Goal: Task Accomplishment & Management: Use online tool/utility

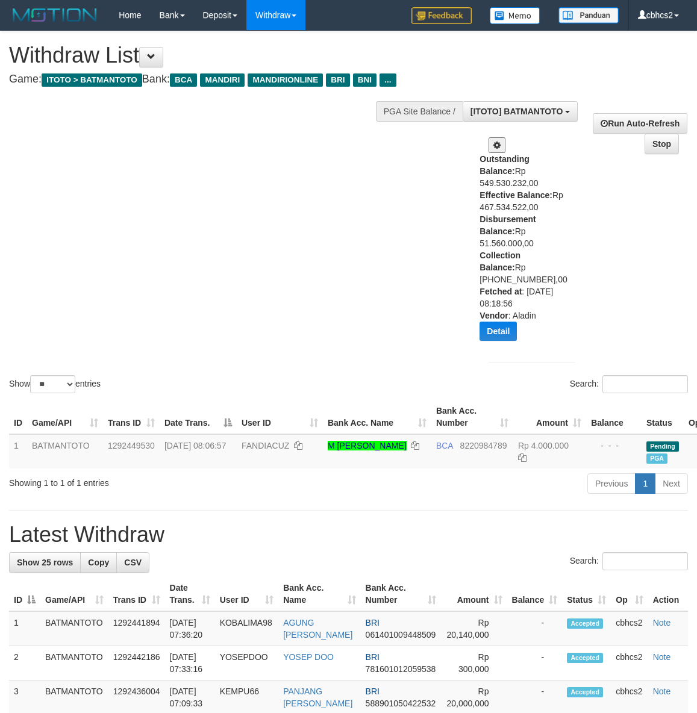
select select "**"
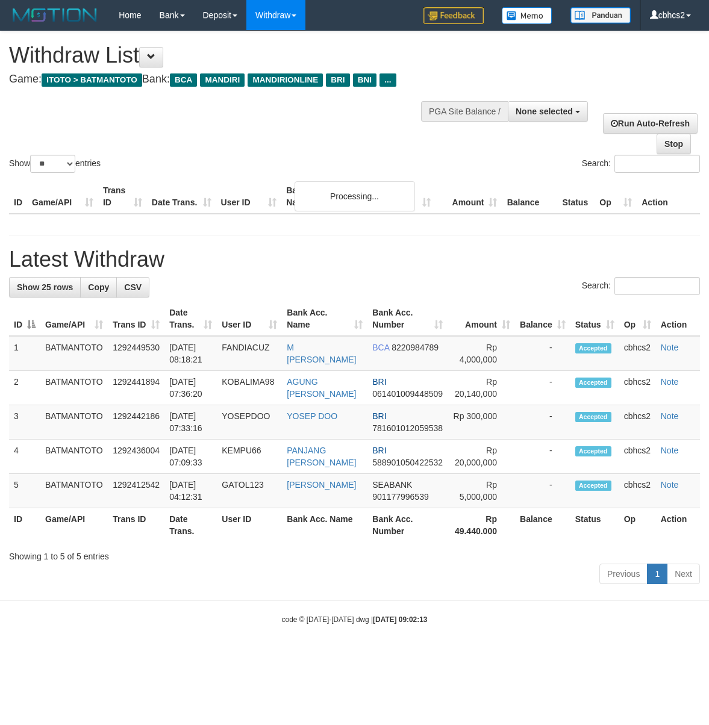
select select
select select "**"
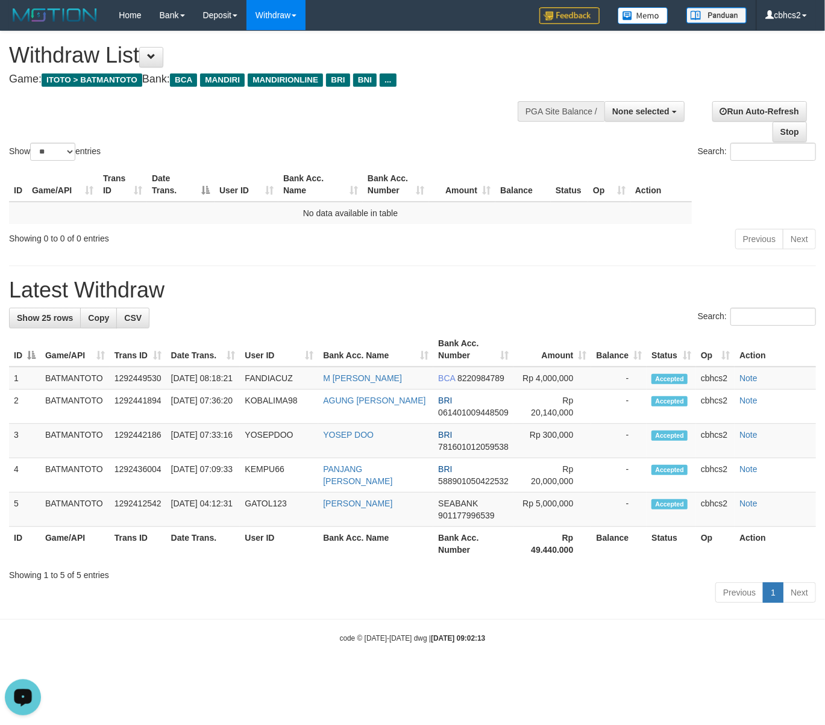
click at [17, 697] on icon "Open LiveChat chat widget" at bounding box center [22, 697] width 11 height 8
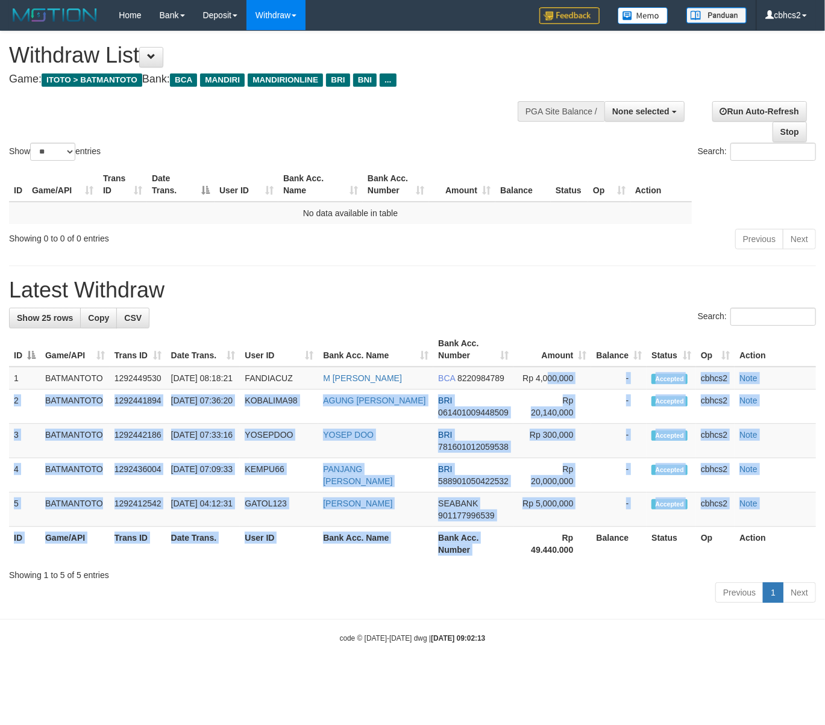
drag, startPoint x: 513, startPoint y: 381, endPoint x: 564, endPoint y: 540, distance: 167.5
click at [564, 540] on table "ID Game/API Trans ID Date Trans. User ID Bank Acc. Name Bank Acc. Number Amount…" at bounding box center [412, 447] width 807 height 228
click at [557, 521] on td "Rp 5,000,000" at bounding box center [552, 510] width 78 height 34
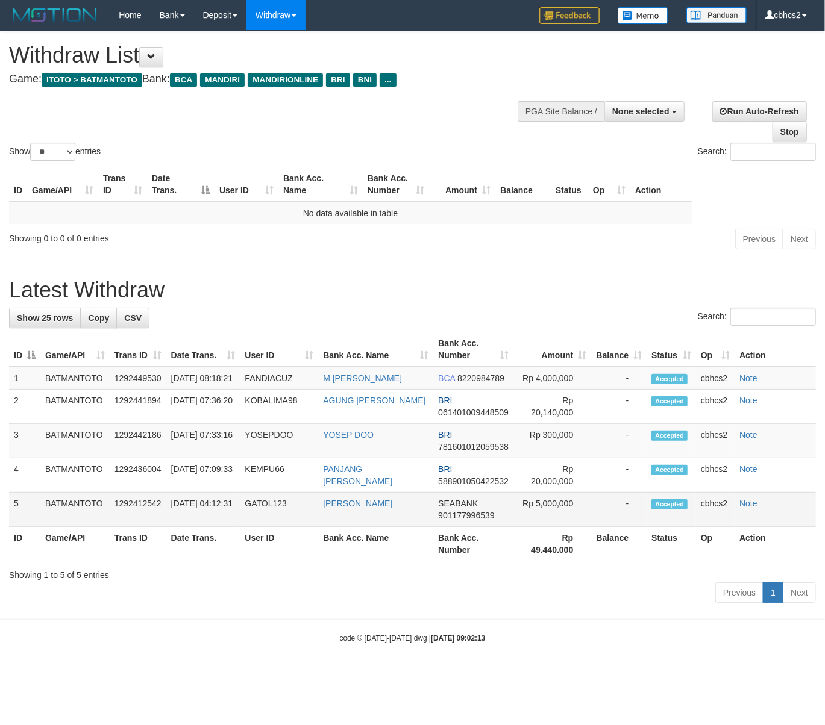
click at [553, 509] on td "Rp 5,000,000" at bounding box center [552, 510] width 78 height 34
click at [556, 459] on td "Rp 300,000" at bounding box center [552, 441] width 78 height 34
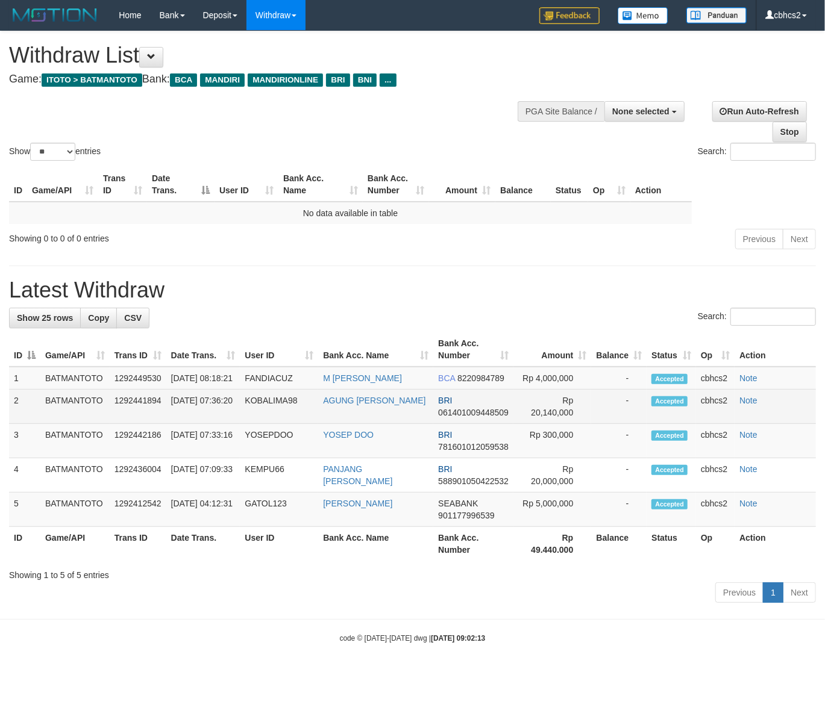
click at [553, 424] on td "Rp 20,140,000" at bounding box center [552, 407] width 78 height 34
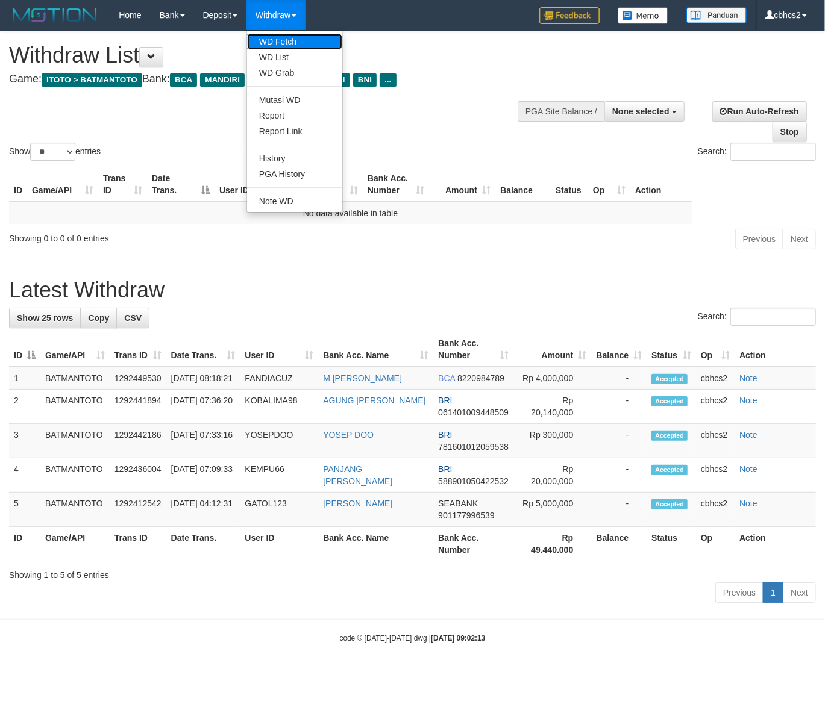
click at [298, 44] on link "WD Fetch" at bounding box center [294, 42] width 95 height 16
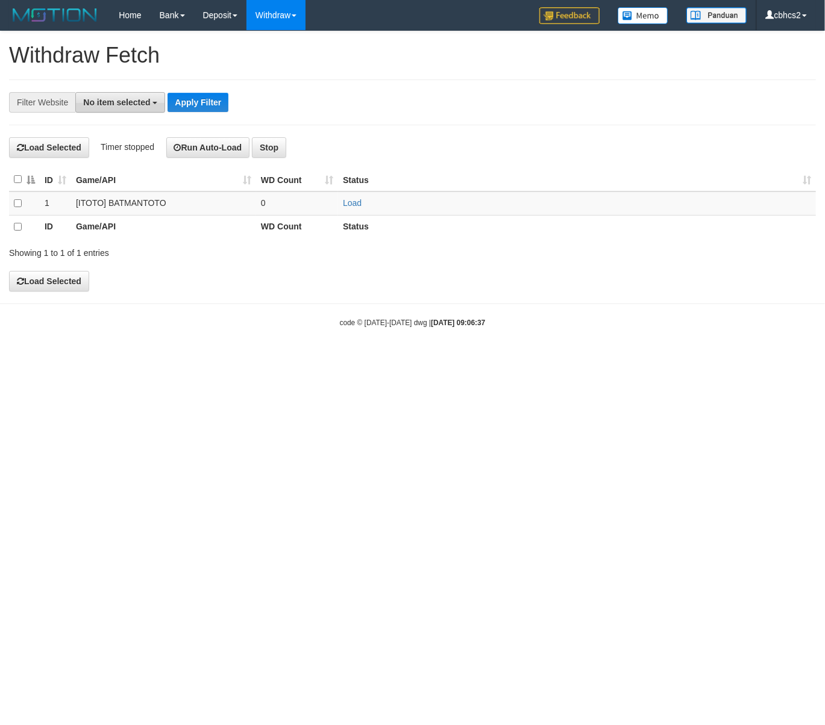
click at [109, 107] on span "No item selected" at bounding box center [116, 103] width 67 height 10
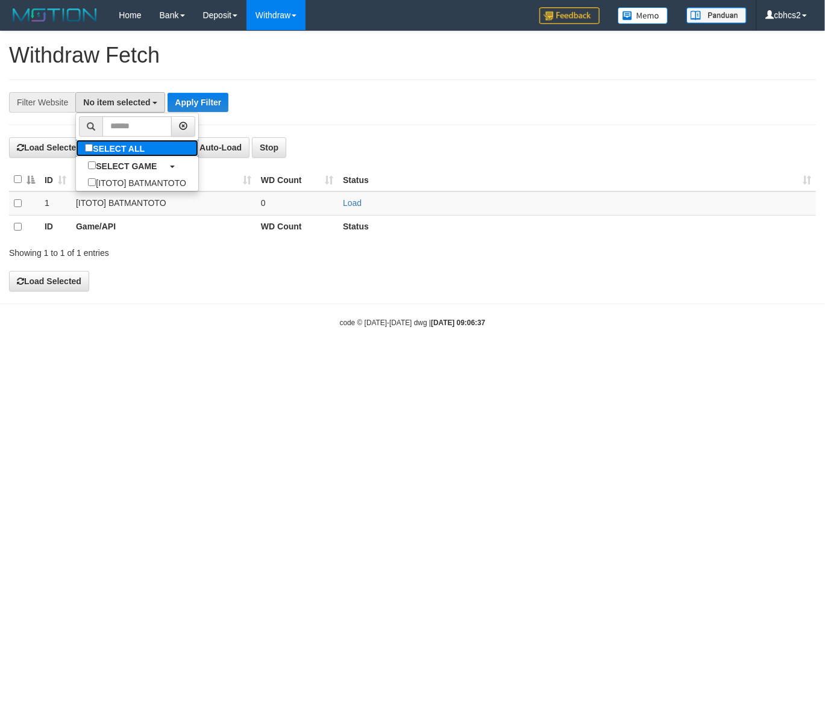
click at [128, 157] on label "SELECT ALL" at bounding box center [116, 148] width 81 height 17
select select "****"
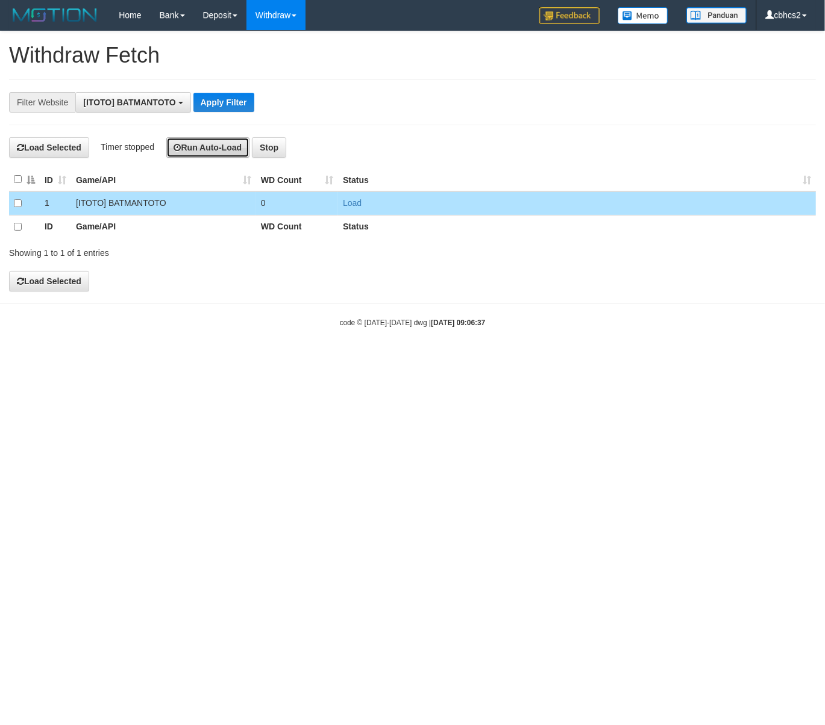
click at [213, 157] on button "Run Auto-Load" at bounding box center [208, 147] width 84 height 20
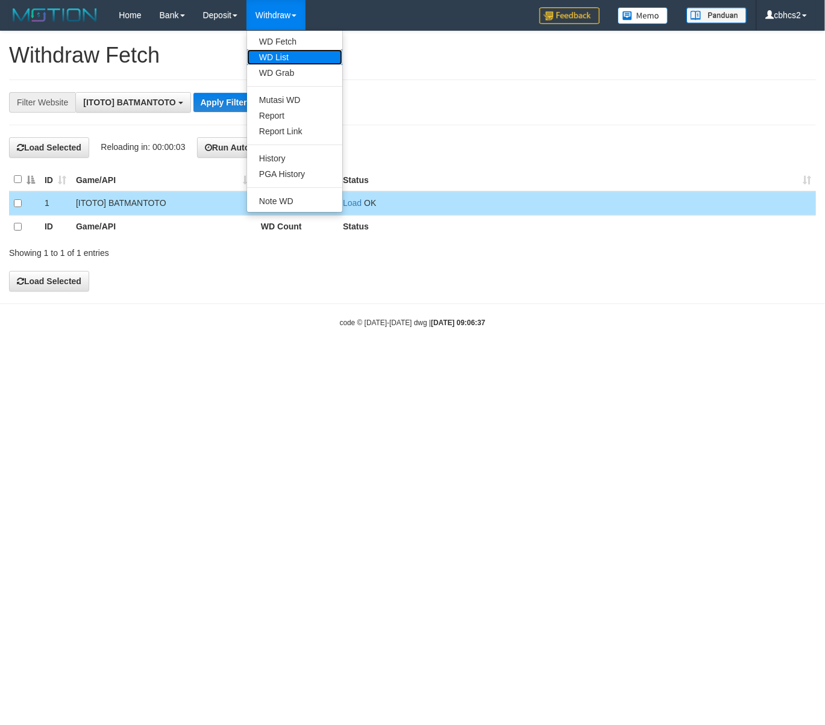
click at [302, 56] on link "WD List" at bounding box center [294, 57] width 95 height 16
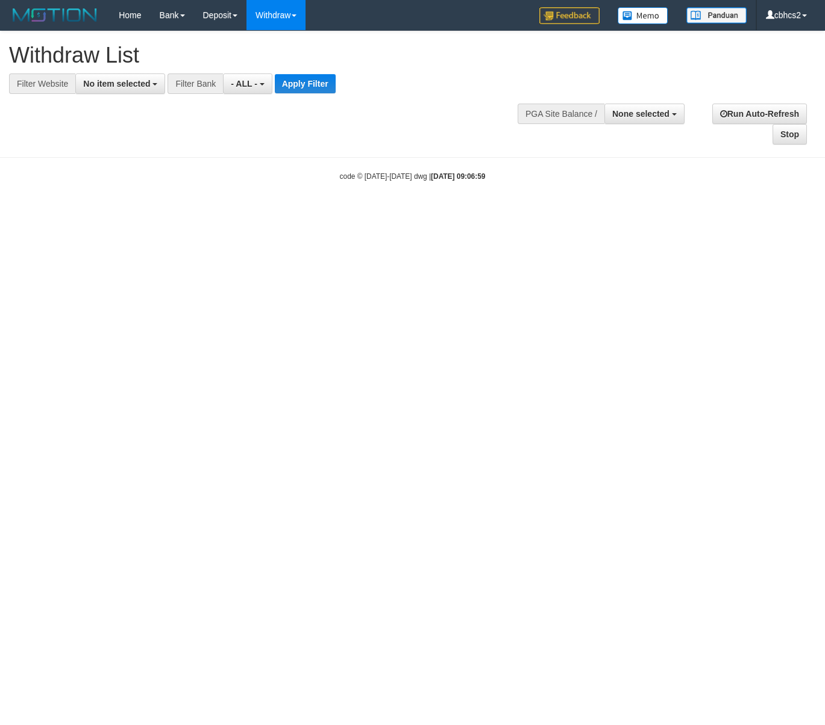
select select
click at [131, 89] on button "No item selected" at bounding box center [120, 84] width 90 height 20
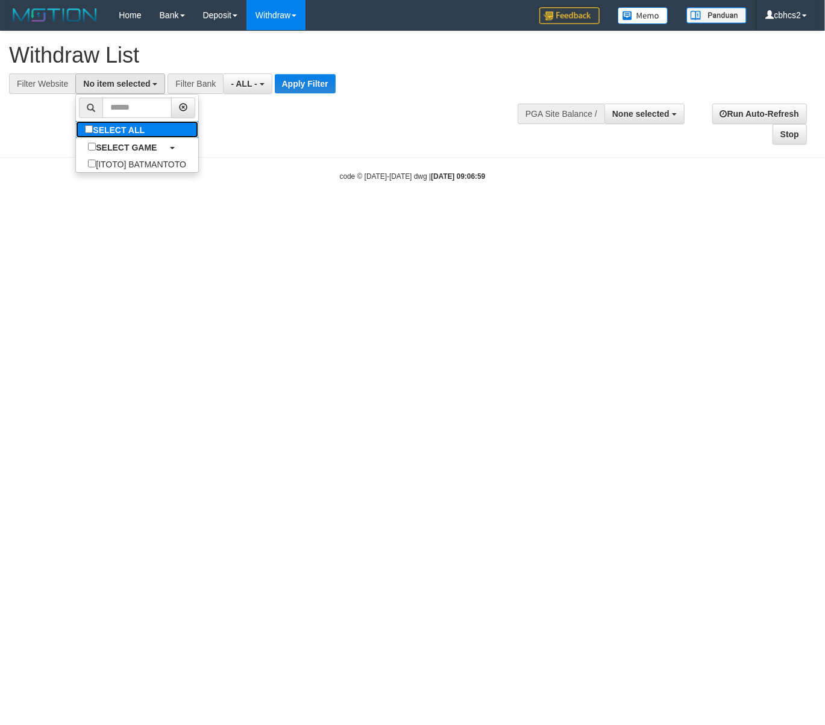
click at [140, 128] on label "SELECT ALL" at bounding box center [116, 129] width 81 height 17
select select "****"
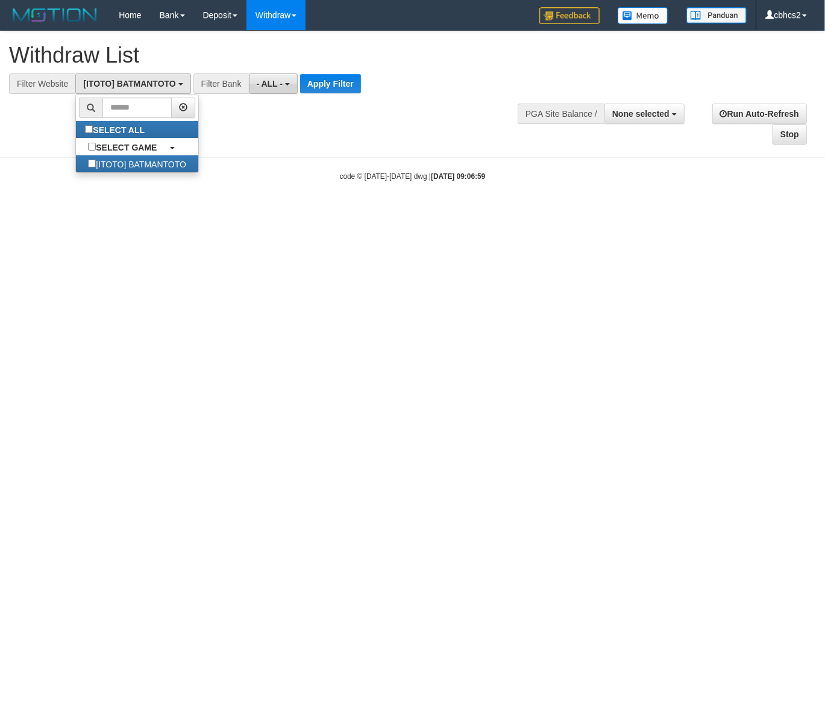
scroll to position [10, 0]
click at [283, 85] on span "- ALL -" at bounding box center [270, 84] width 27 height 10
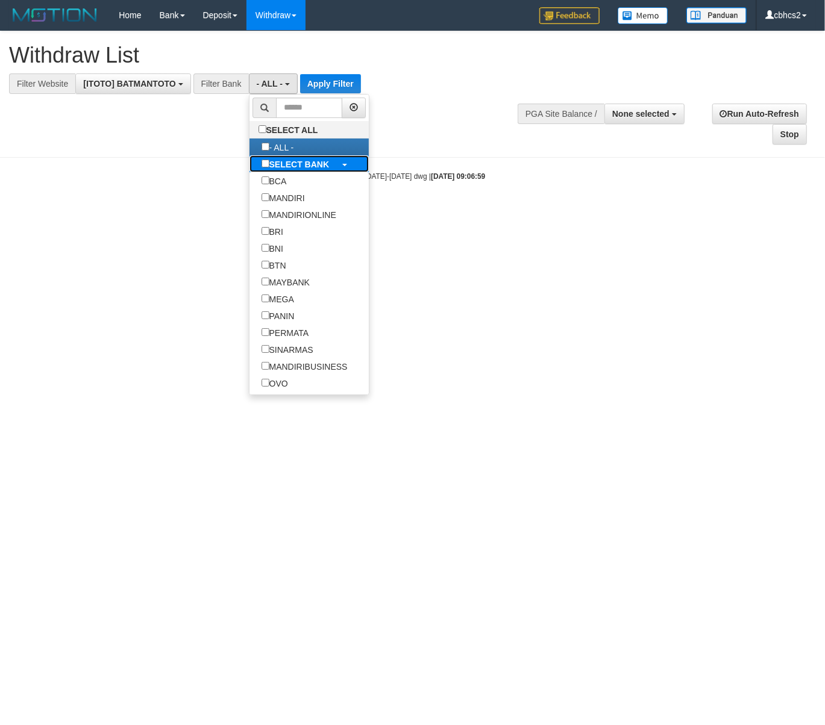
drag, startPoint x: 299, startPoint y: 169, endPoint x: 337, endPoint y: 97, distance: 81.4
click at [299, 168] on b "SELECT BANK" at bounding box center [299, 165] width 60 height 10
select select "***"
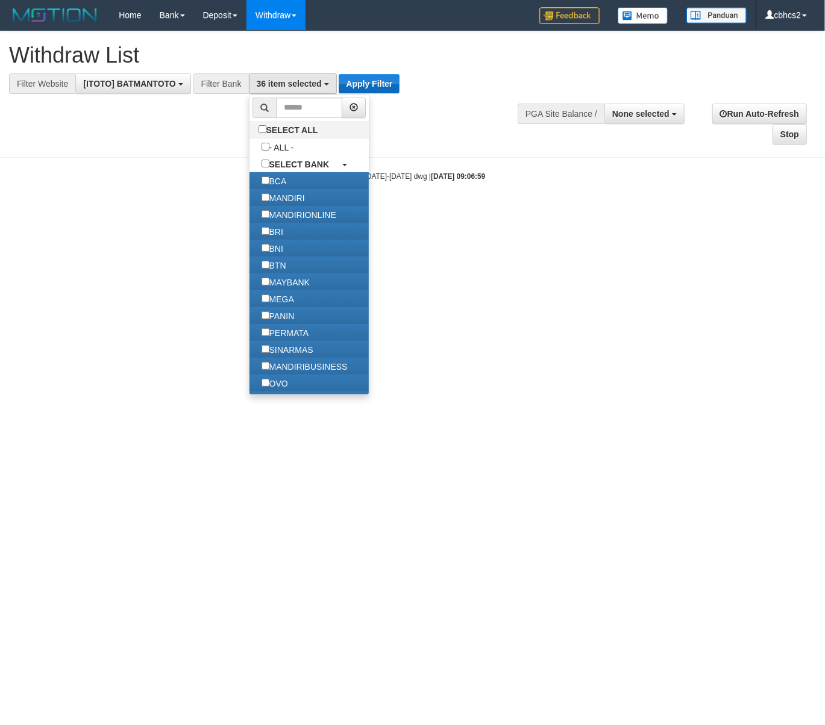
scroll to position [0, 0]
click at [357, 78] on button "Apply Filter" at bounding box center [369, 83] width 61 height 19
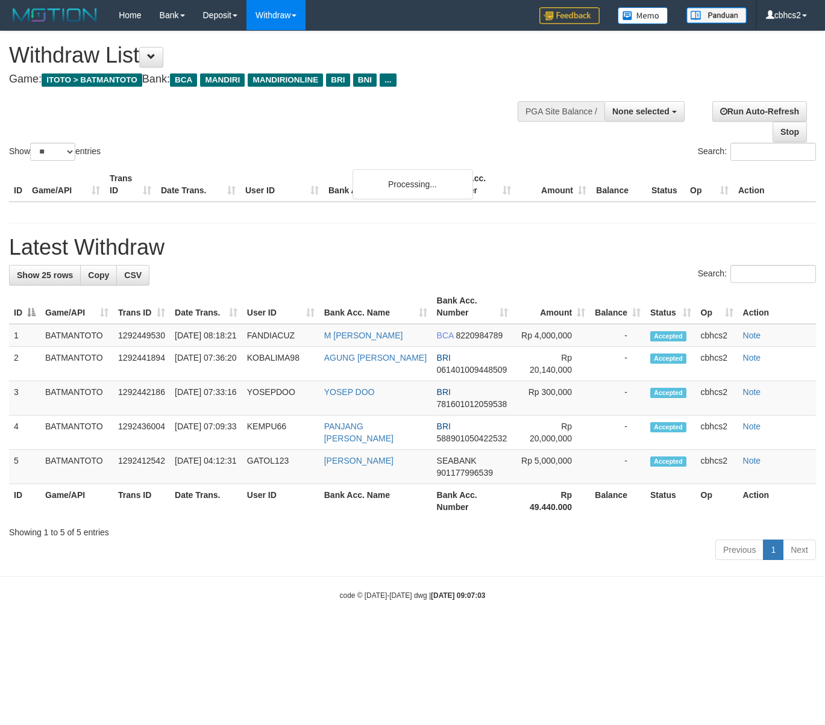
select select
select select "**"
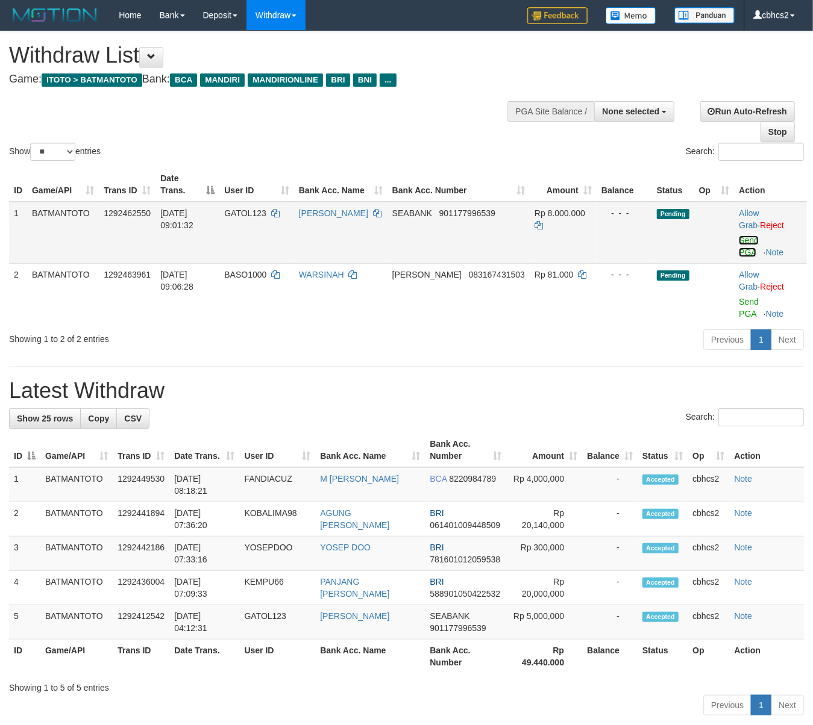
click at [739, 244] on link "Send PGA" at bounding box center [749, 247] width 20 height 22
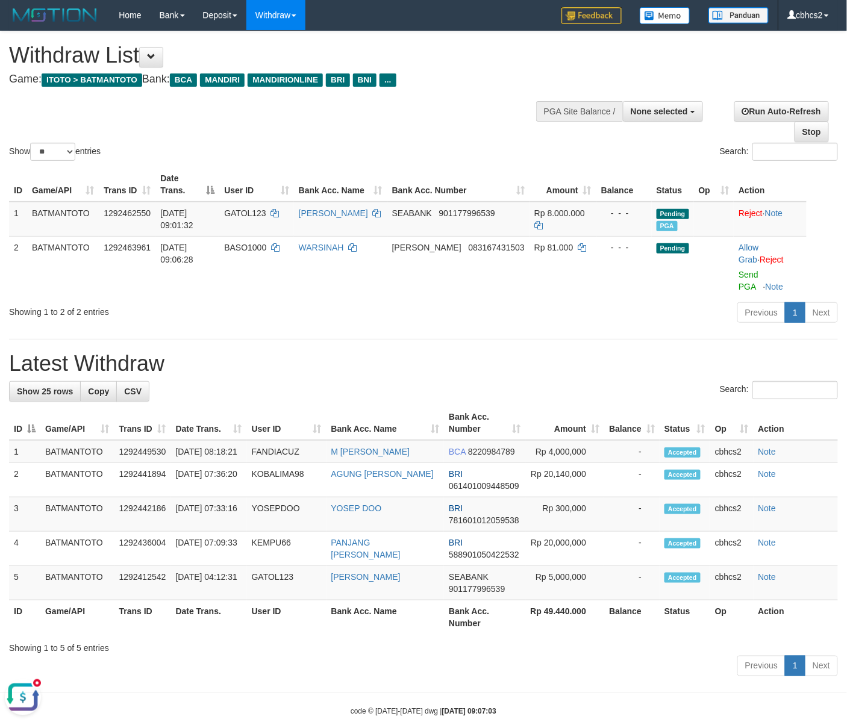
click at [28, 687] on button "Open LiveChat chat widget" at bounding box center [23, 697] width 36 height 36
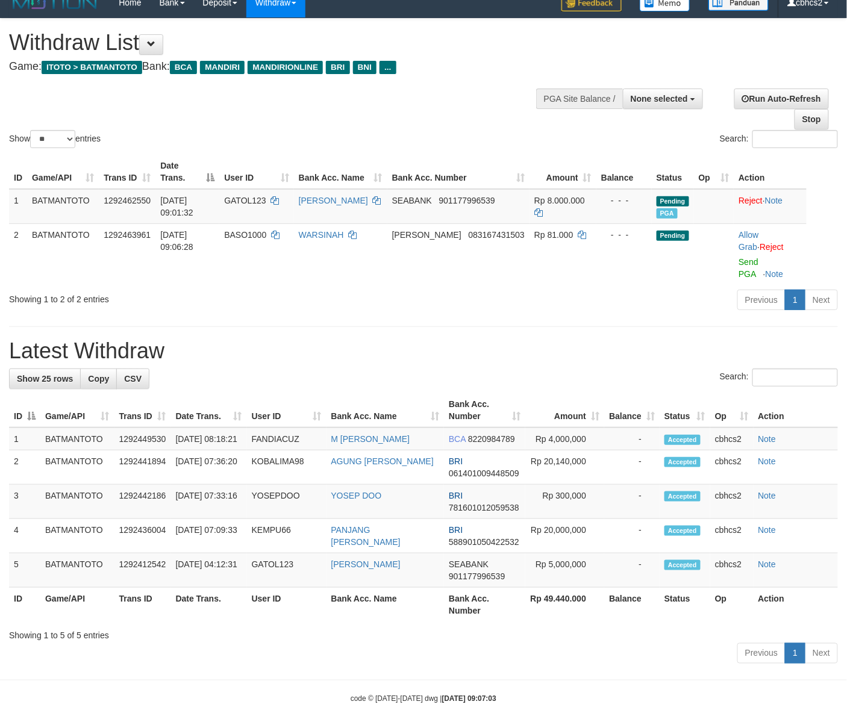
scroll to position [25, 0]
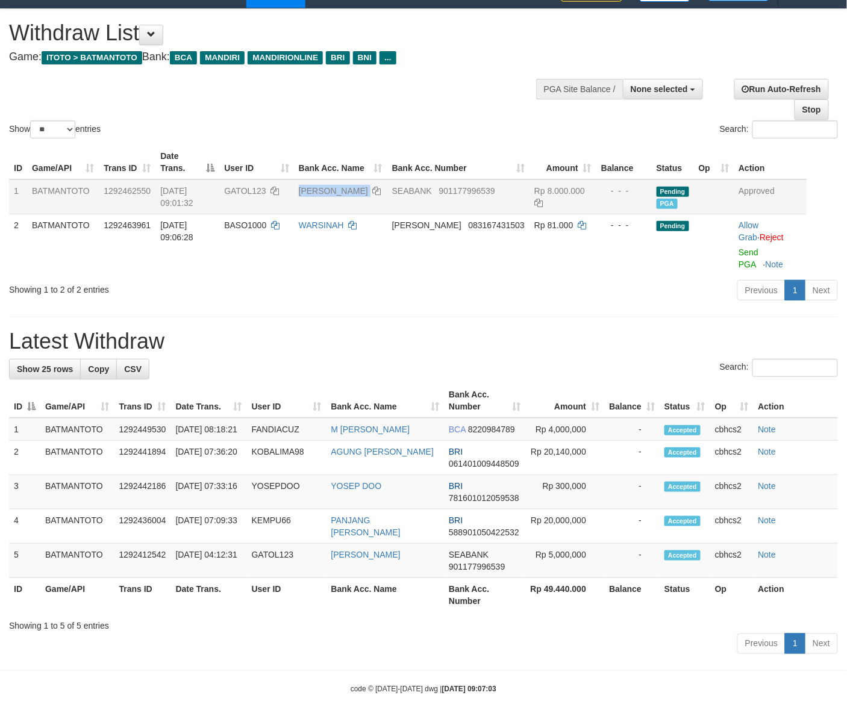
copy td "[PERSON_NAME]"
drag, startPoint x: 312, startPoint y: 176, endPoint x: 387, endPoint y: 177, distance: 75.3
click at [387, 180] on td "[PERSON_NAME]" at bounding box center [340, 197] width 93 height 35
click at [246, 186] on span "GATOL123" at bounding box center [245, 191] width 42 height 10
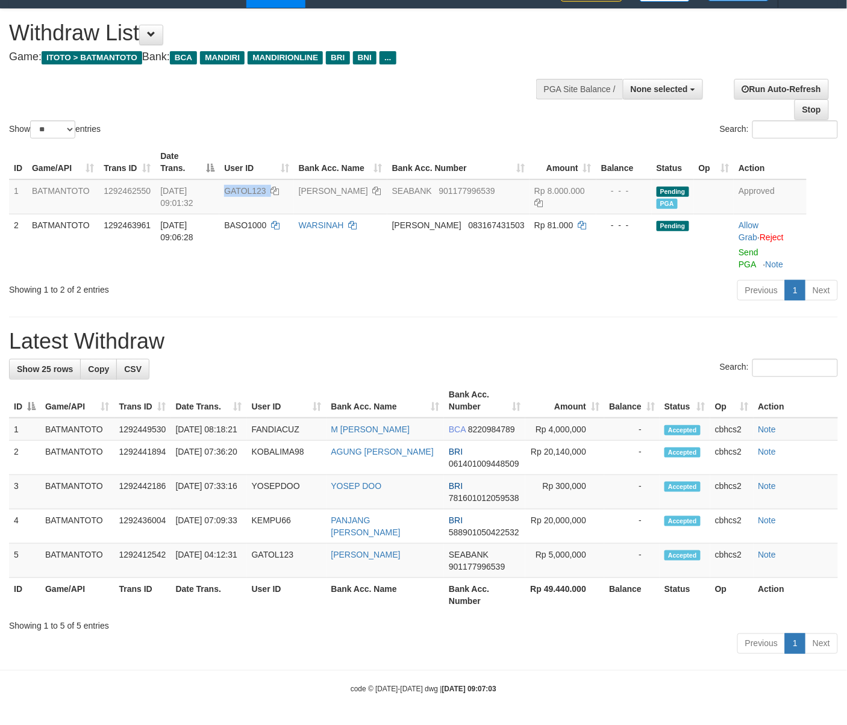
copy td "GATOL123"
click at [666, 84] on span "None selected" at bounding box center [659, 89] width 57 height 10
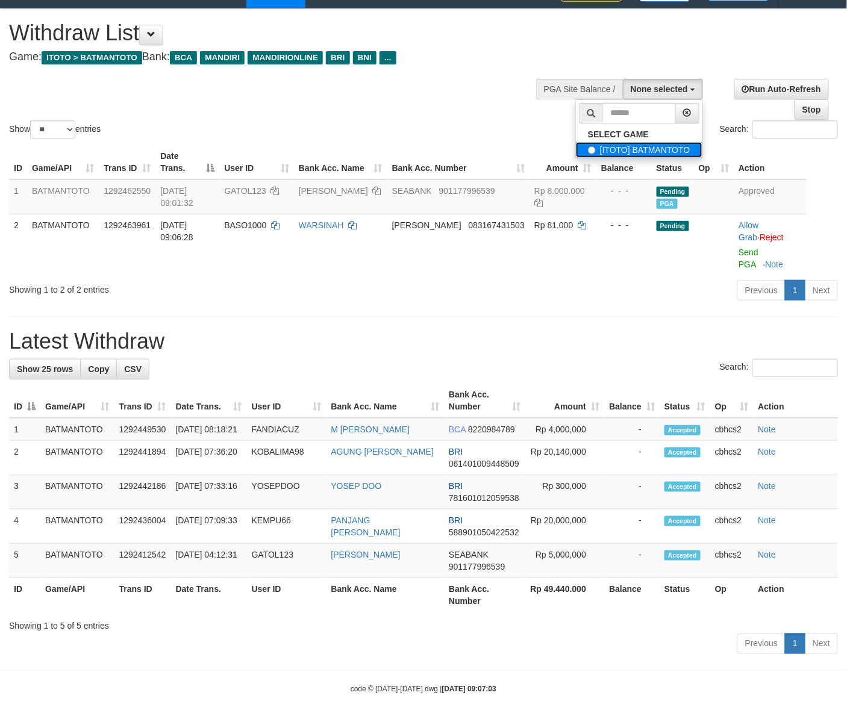
click at [622, 142] on label "[ITOTO] BATMANTOTO" at bounding box center [639, 150] width 127 height 16
select select "****"
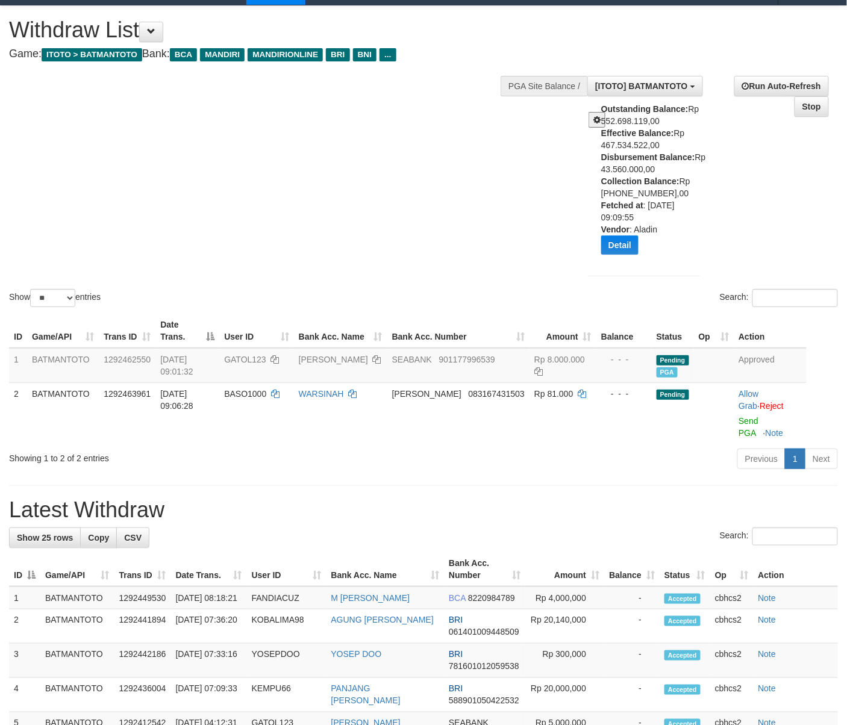
click at [631, 168] on div "Outstanding Balance: Rp 552.698.119,00 Effective Balance: Rp 467.534.522,00 Dis…" at bounding box center [655, 183] width 108 height 161
copy div "43.560.000,00"
